Goal: Check status

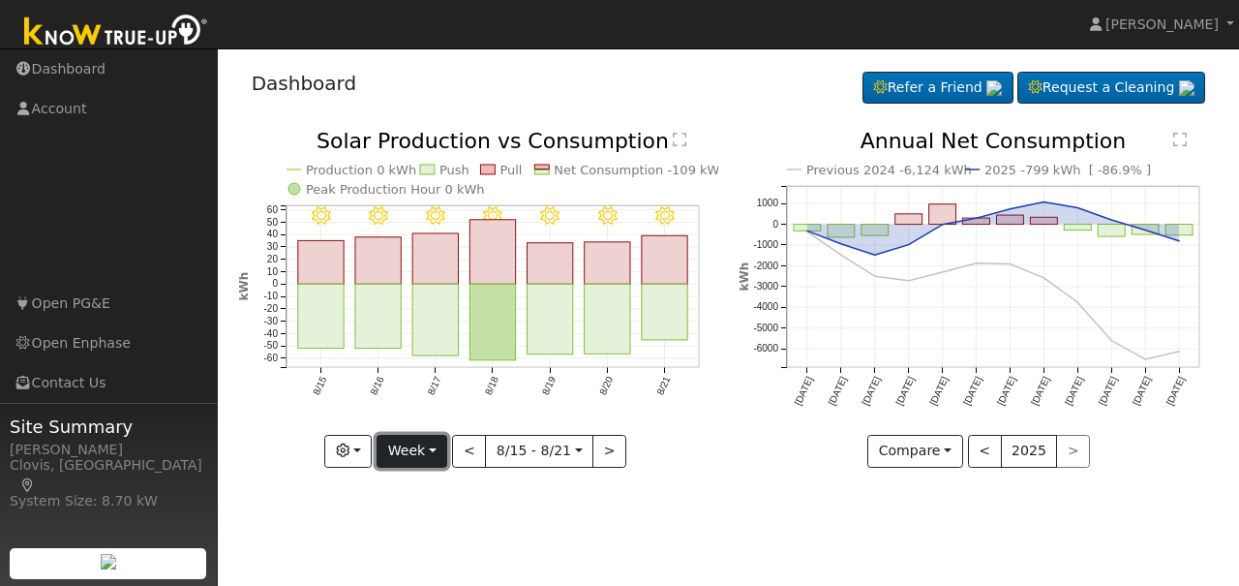
click at [436, 455] on button "Week" at bounding box center [412, 451] width 71 height 33
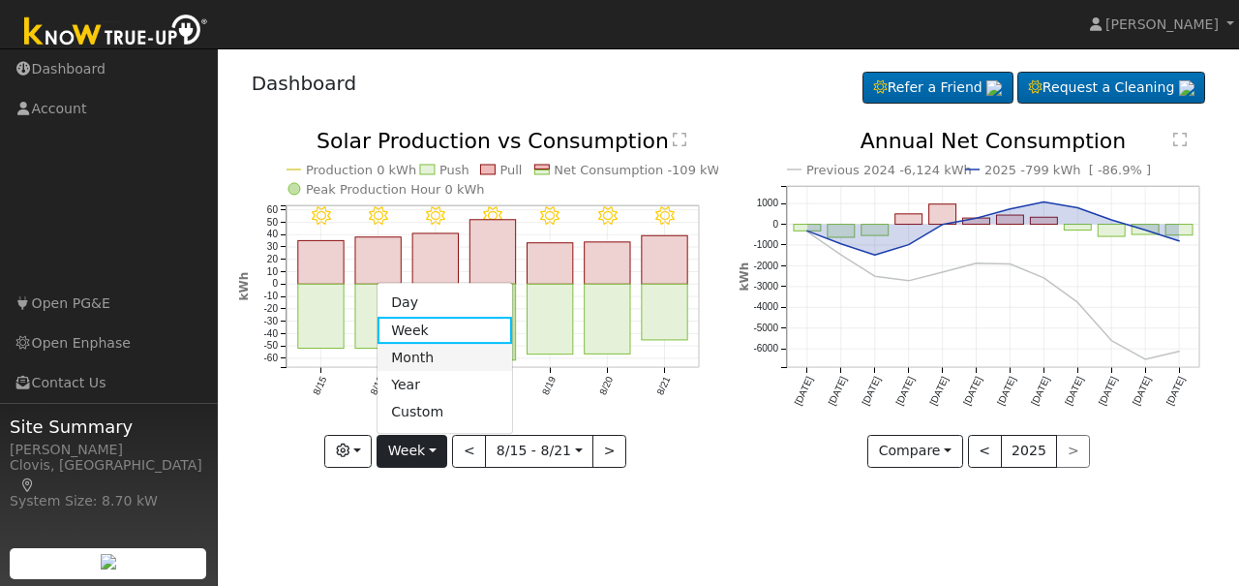
click at [420, 361] on link "Month" at bounding box center [445, 357] width 135 height 27
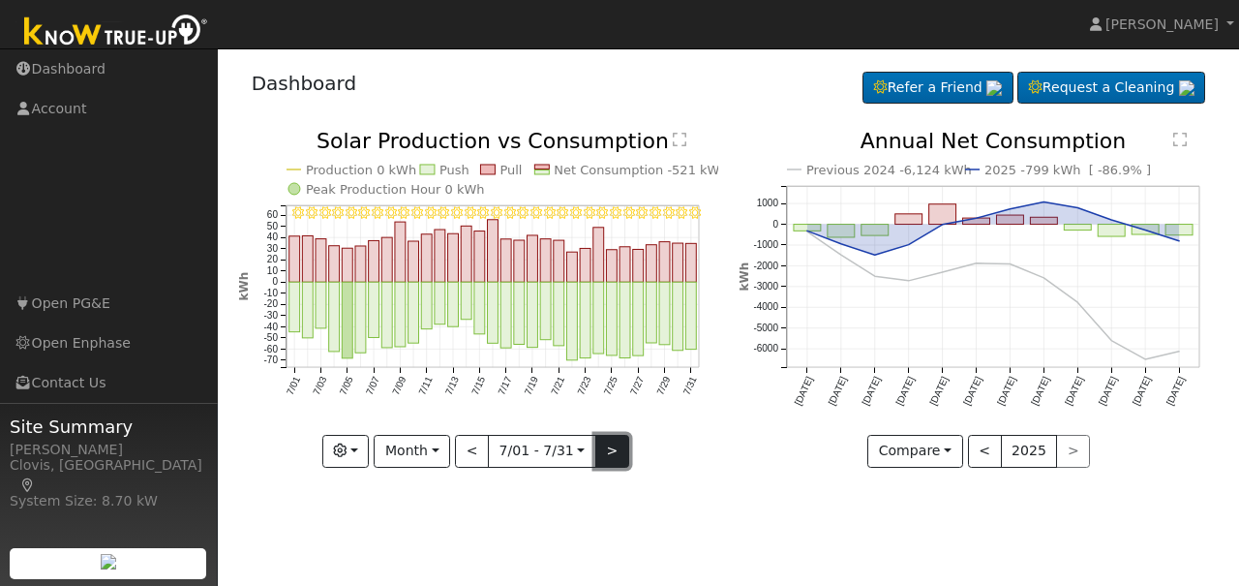
click at [607, 456] on button ">" at bounding box center [612, 451] width 34 height 33
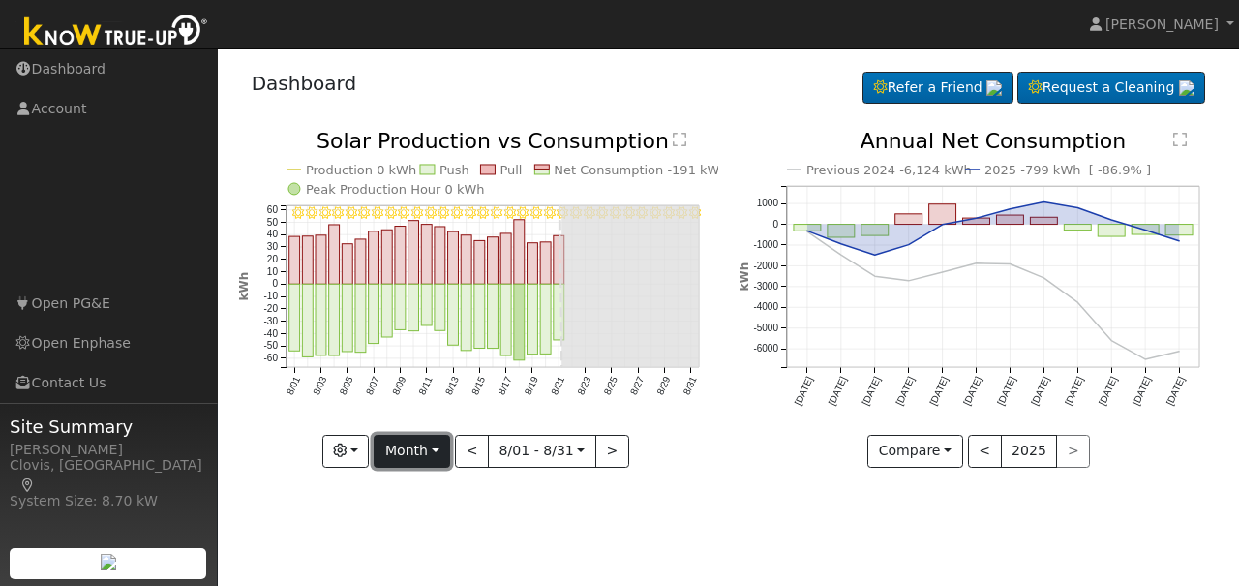
click at [439, 448] on button "Month" at bounding box center [412, 451] width 76 height 33
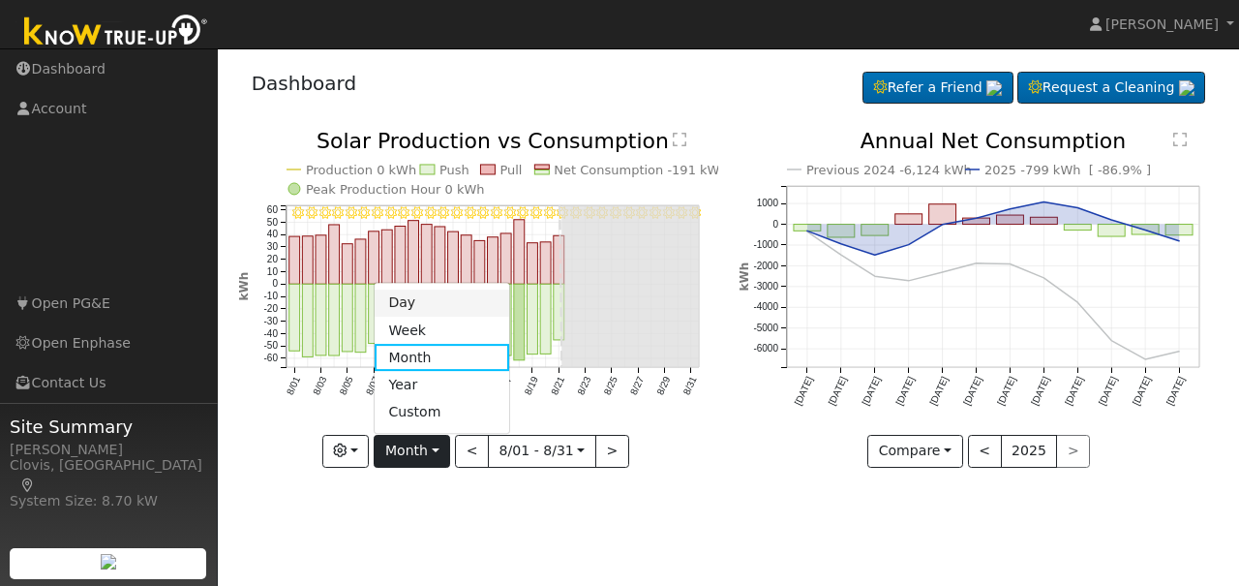
click at [422, 294] on link "Day" at bounding box center [442, 302] width 135 height 27
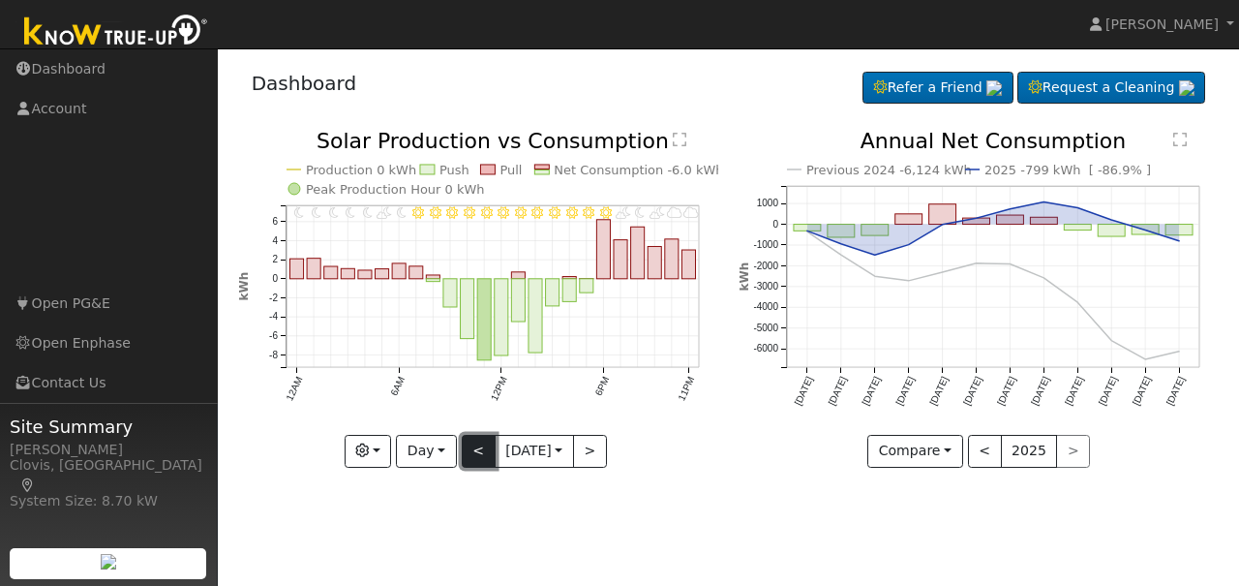
click at [471, 458] on button "<" at bounding box center [479, 451] width 34 height 33
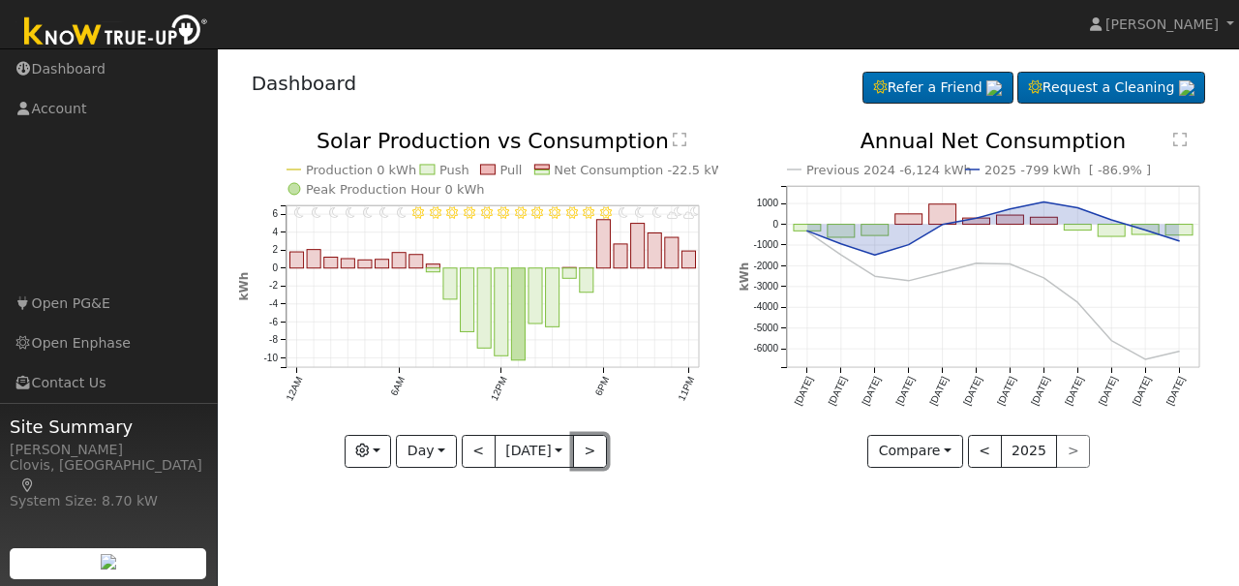
click at [590, 456] on button ">" at bounding box center [590, 451] width 34 height 33
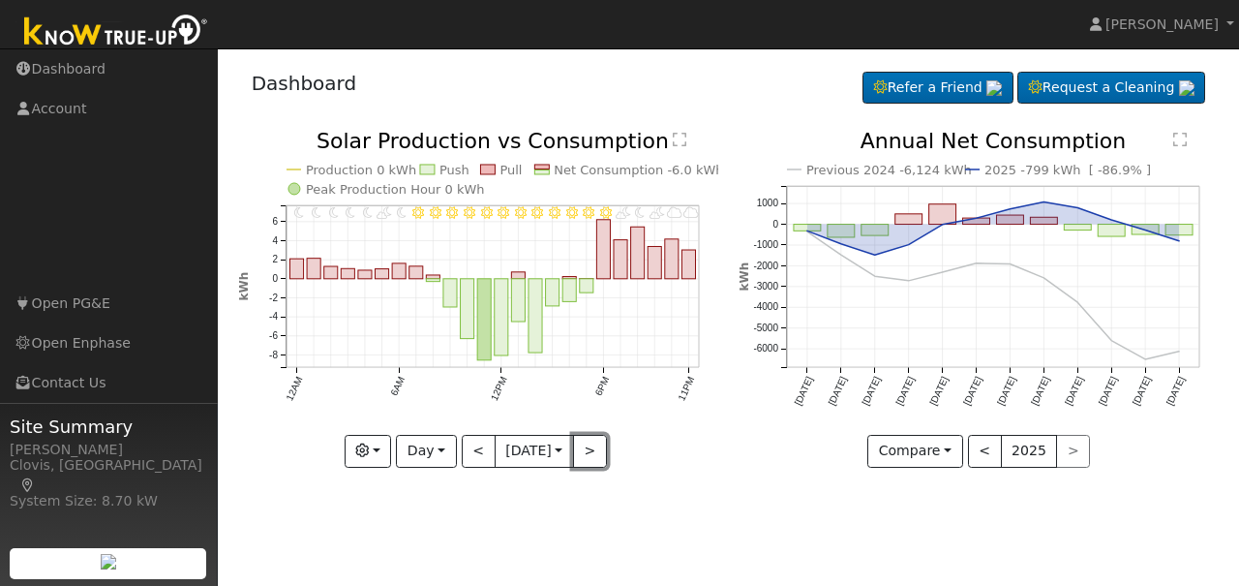
click at [590, 456] on button ">" at bounding box center [590, 451] width 34 height 33
type input "[DATE]"
